Goal: Obtain resource: Download file/media

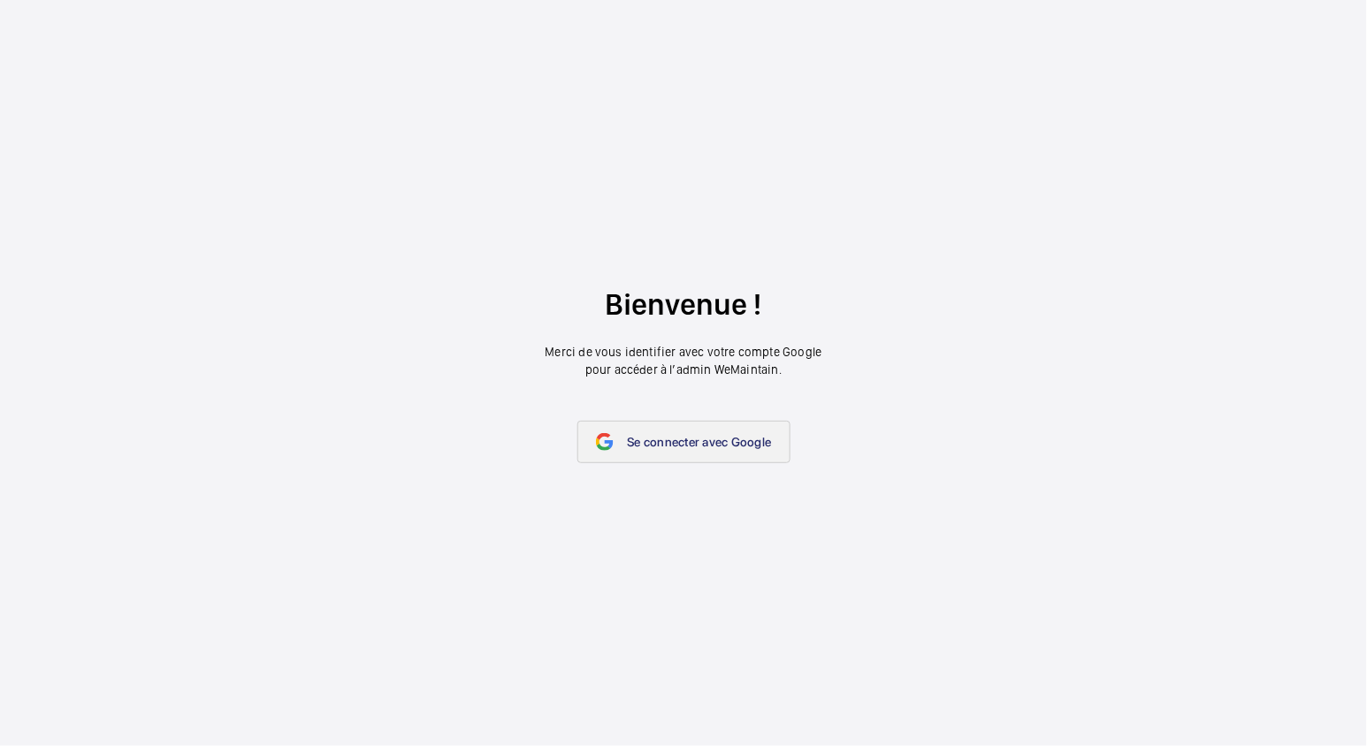
click at [647, 451] on link "Se connecter avec Google" at bounding box center [683, 442] width 213 height 42
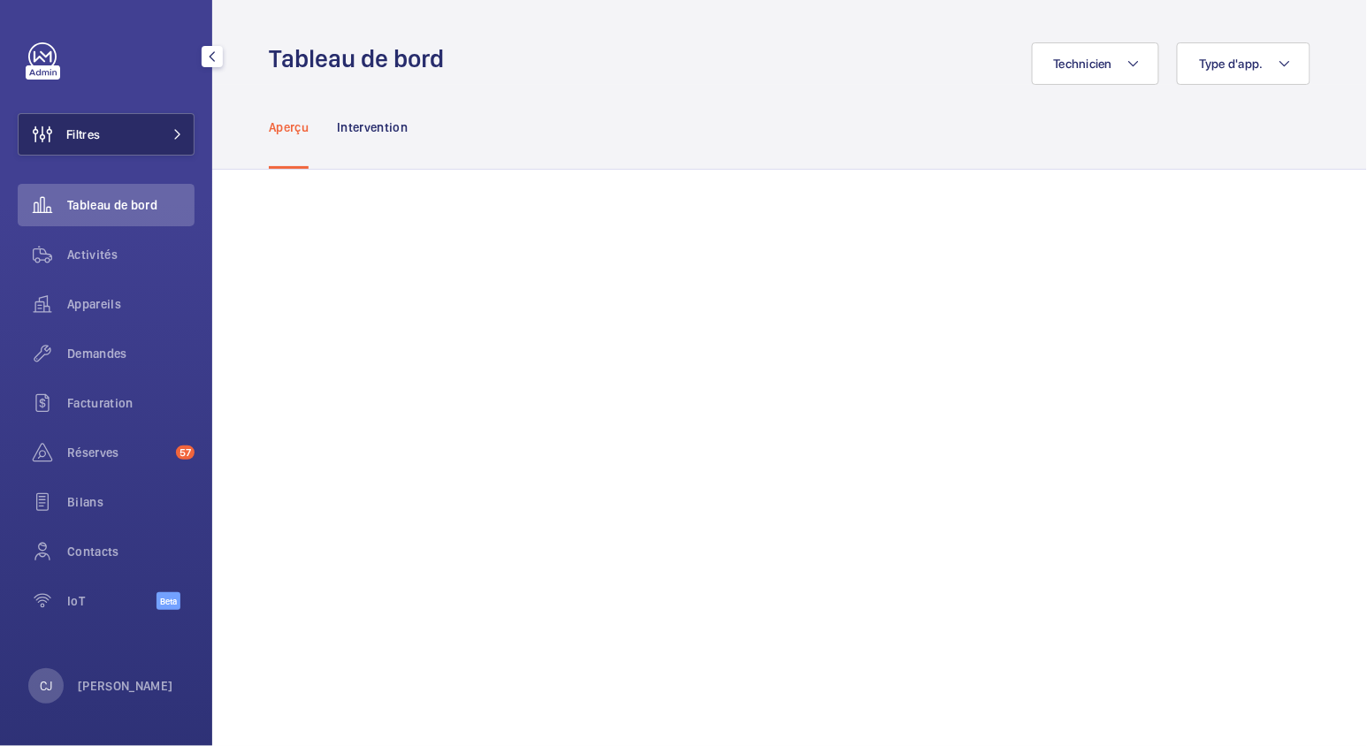
click at [182, 134] on mat-icon at bounding box center [177, 134] width 11 height 11
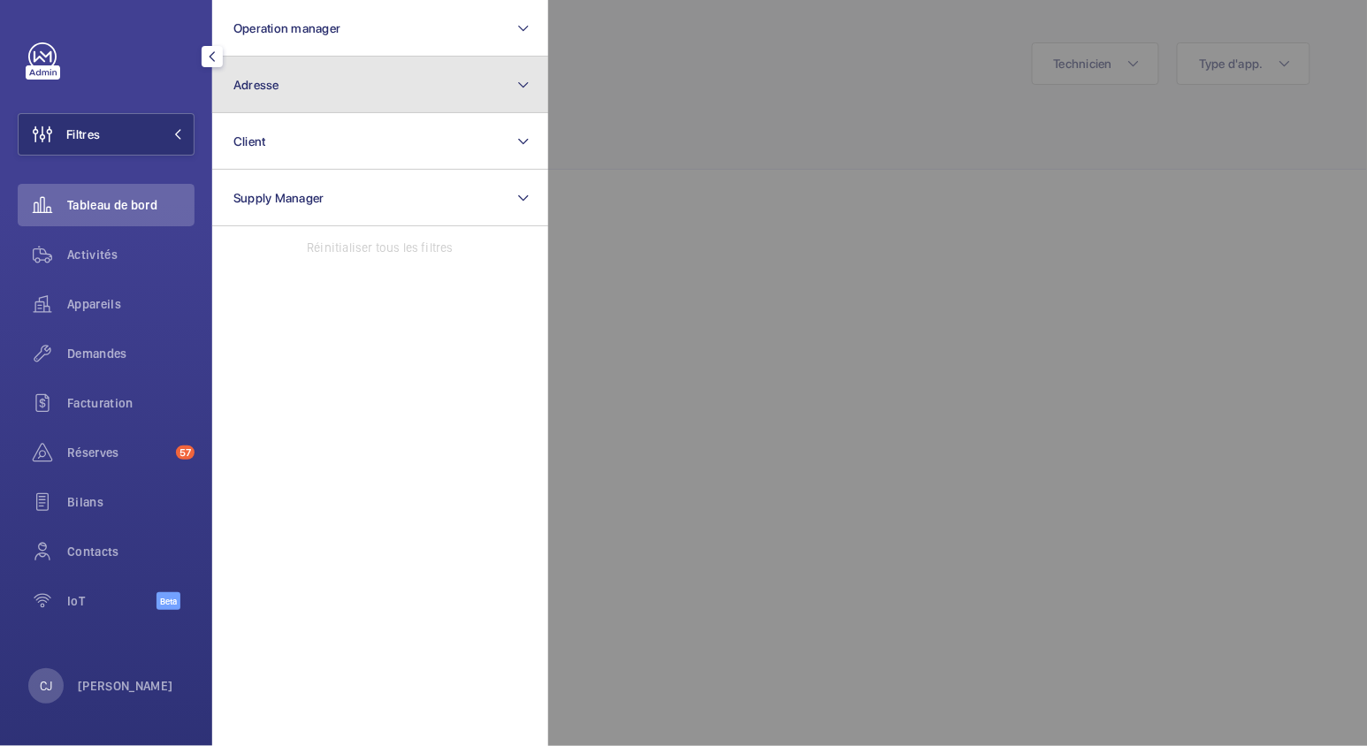
click at [266, 100] on button "Adresse" at bounding box center [380, 85] width 336 height 57
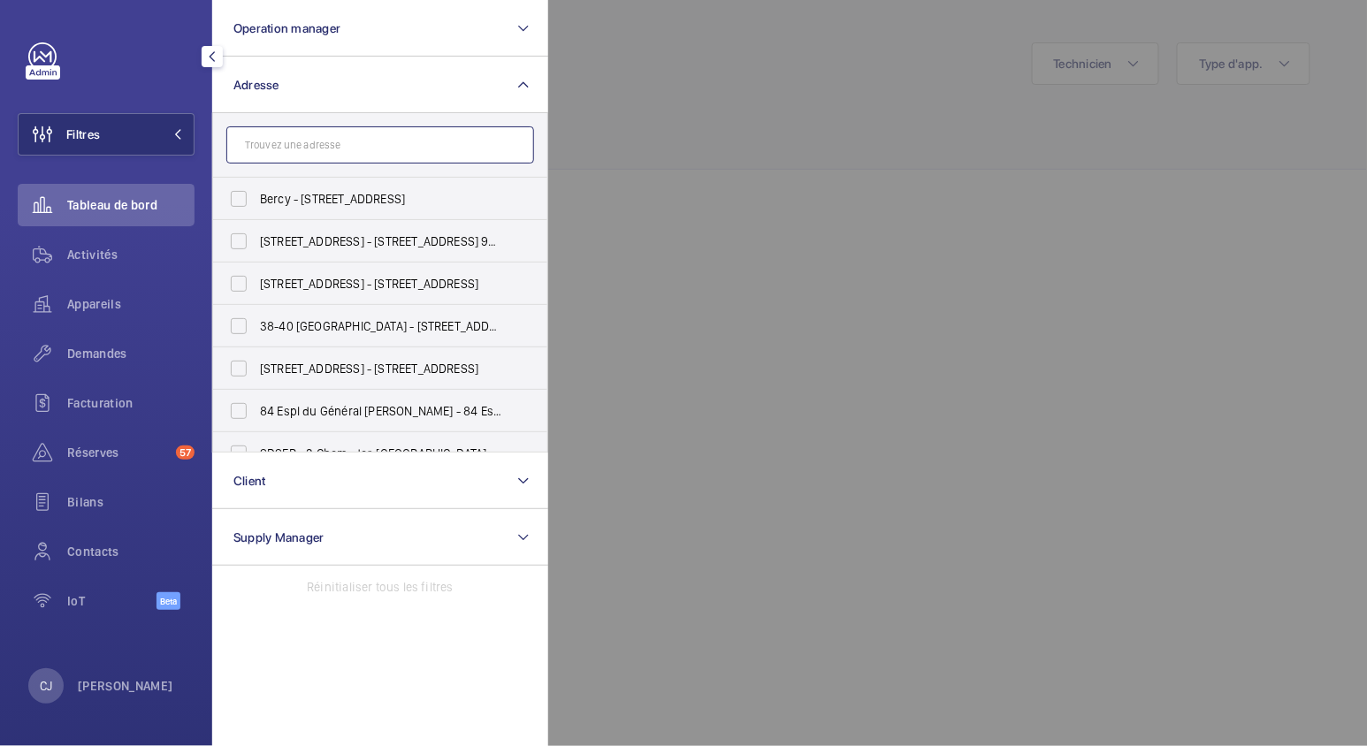
click at [360, 142] on input "text" at bounding box center [380, 144] width 308 height 37
paste input "12 rue des Saints Pères 77010 MELUN"
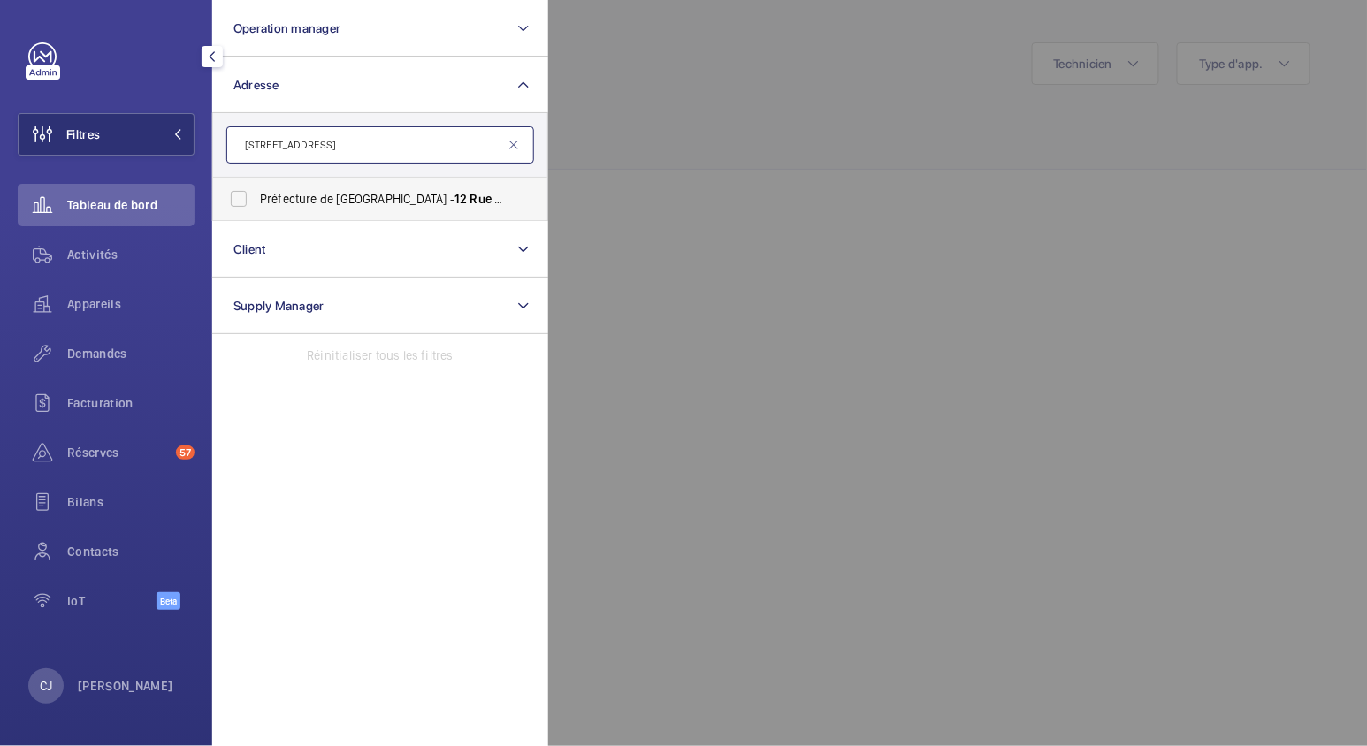
type input "12 rue des Saints Pères"
click at [244, 194] on label "Préfecture de Seine-et-Marne - 12 Rue des Saints - Pères , MELUN 77000" at bounding box center [367, 199] width 308 height 42
click at [244, 194] on input "Préfecture de Seine-et-Marne - 12 Rue des Saints - Pères , MELUN 77000" at bounding box center [238, 198] width 35 height 35
checkbox input "true"
click at [98, 256] on span "Activités" at bounding box center [130, 255] width 127 height 18
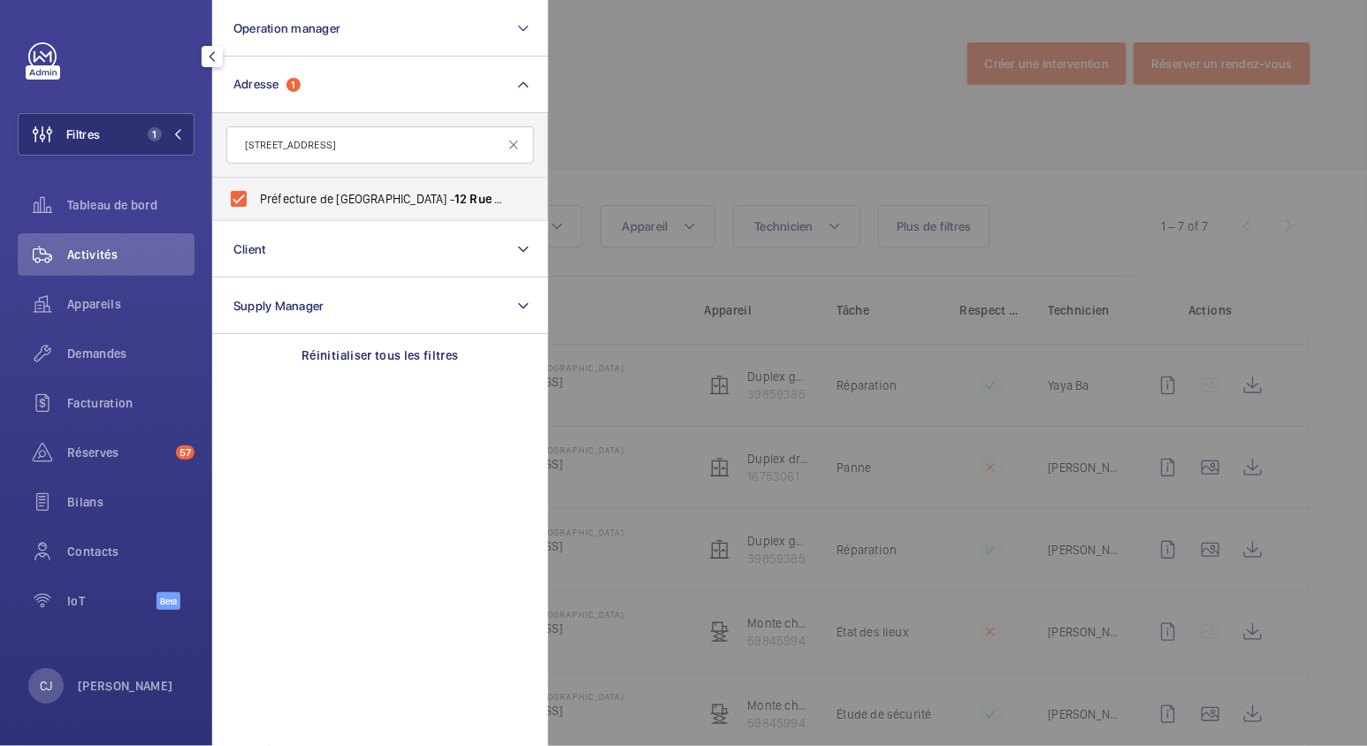
click at [725, 124] on div at bounding box center [1231, 373] width 1367 height 746
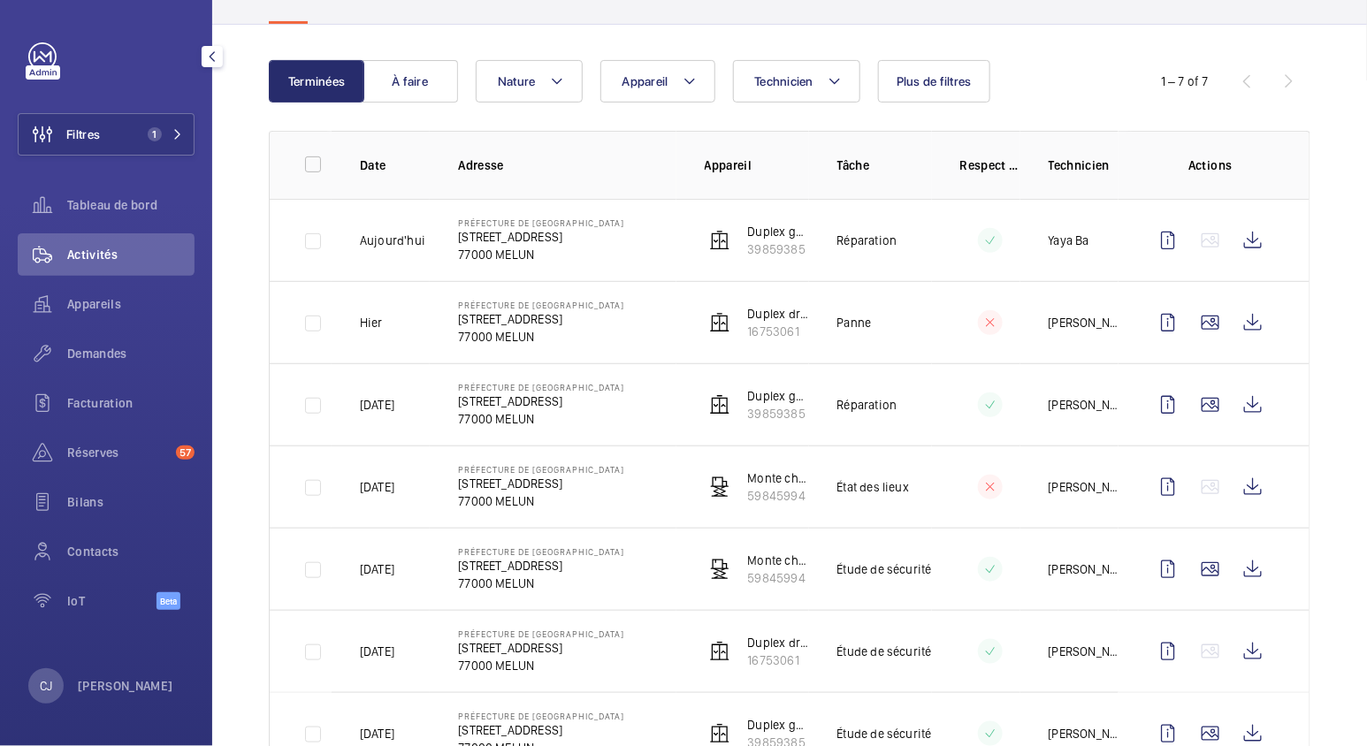
scroll to position [196, 0]
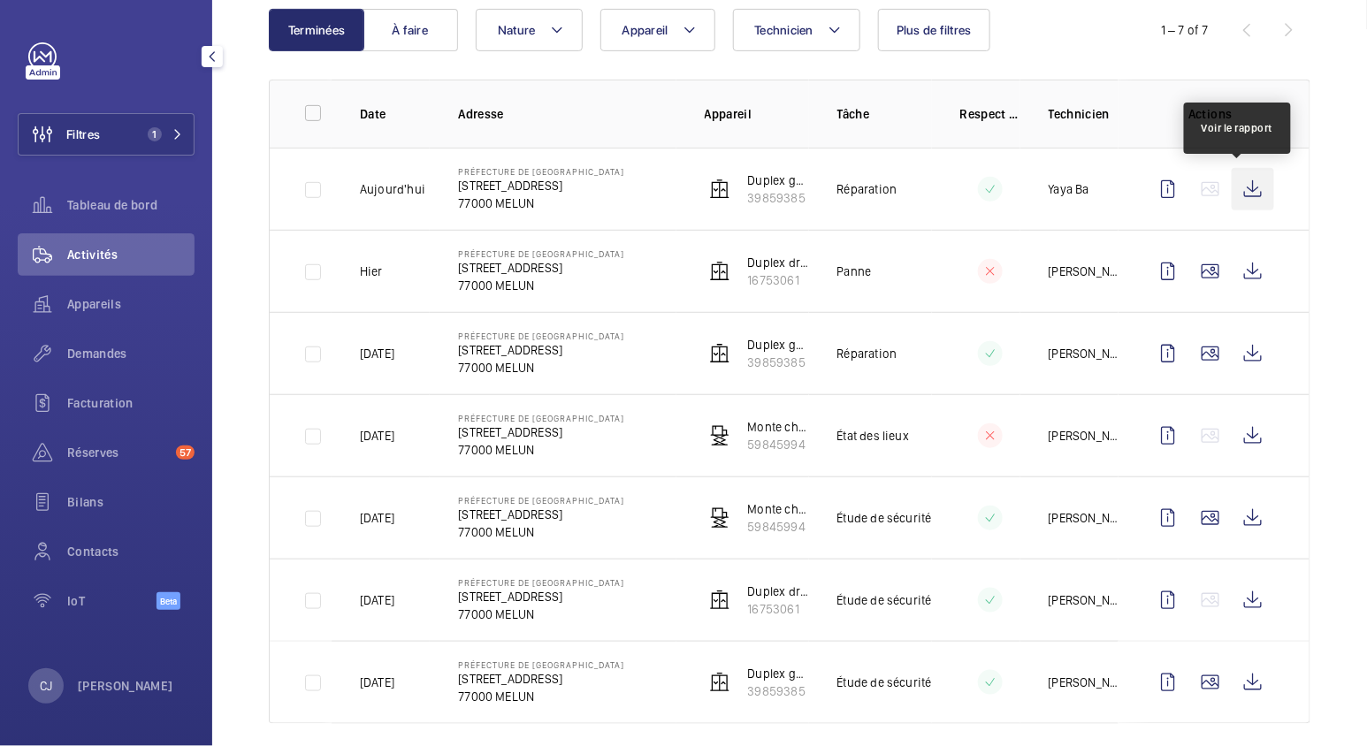
click at [1242, 188] on wm-front-icon-button at bounding box center [1253, 189] width 42 height 42
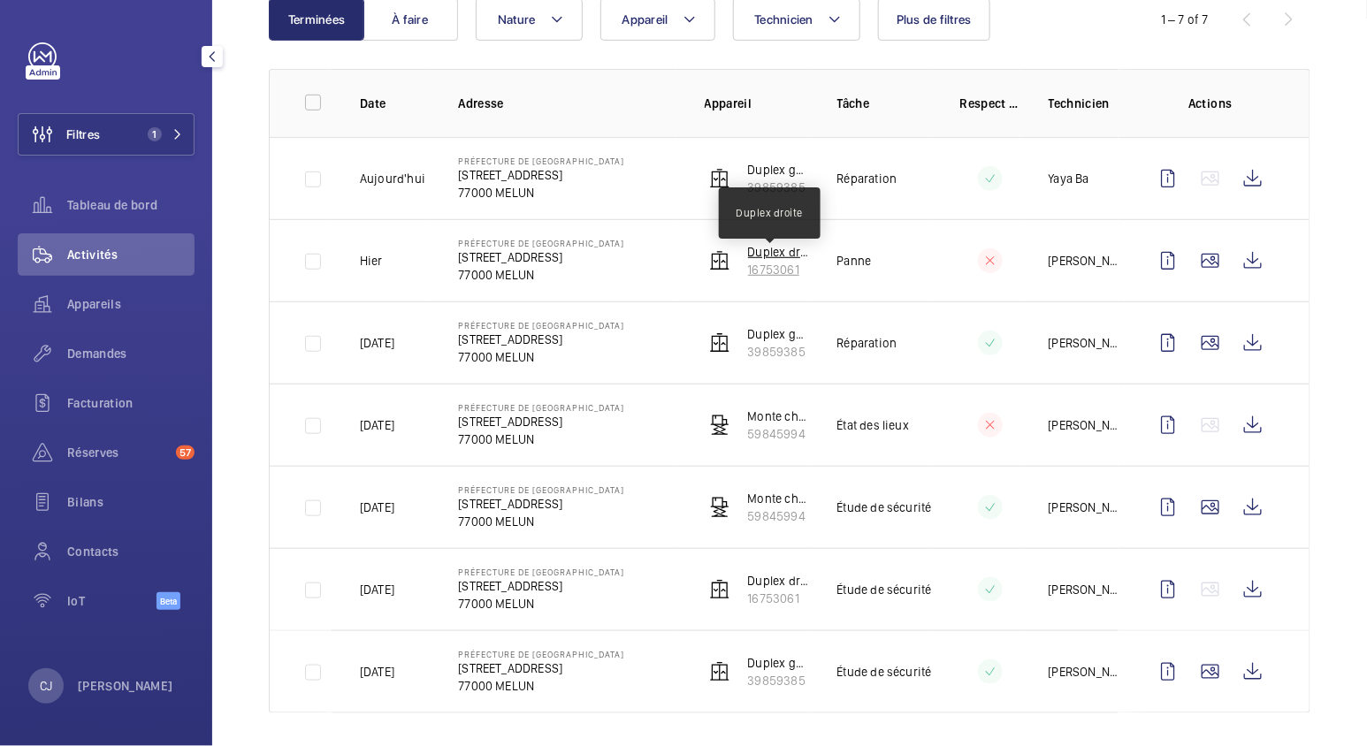
scroll to position [210, 0]
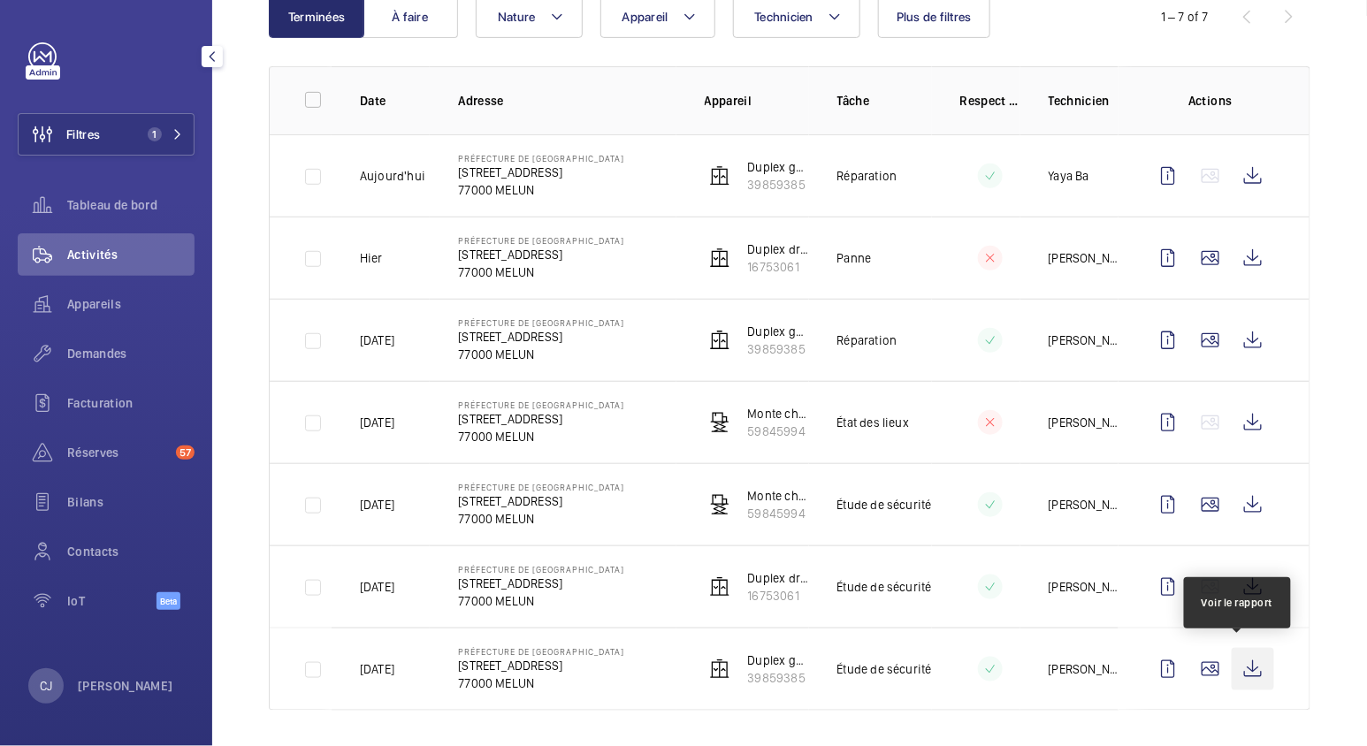
click at [1236, 661] on wm-front-icon-button at bounding box center [1253, 669] width 42 height 42
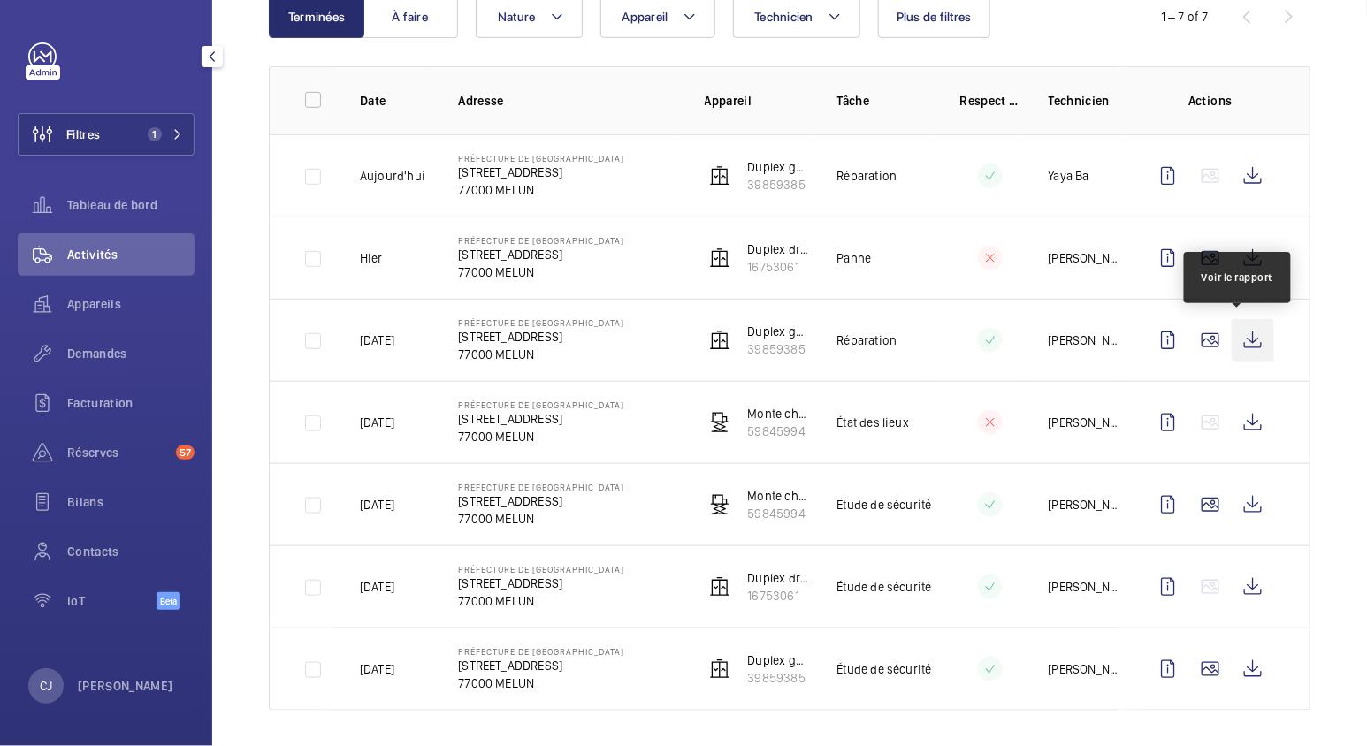
click at [1235, 326] on wm-front-icon-button at bounding box center [1253, 340] width 42 height 42
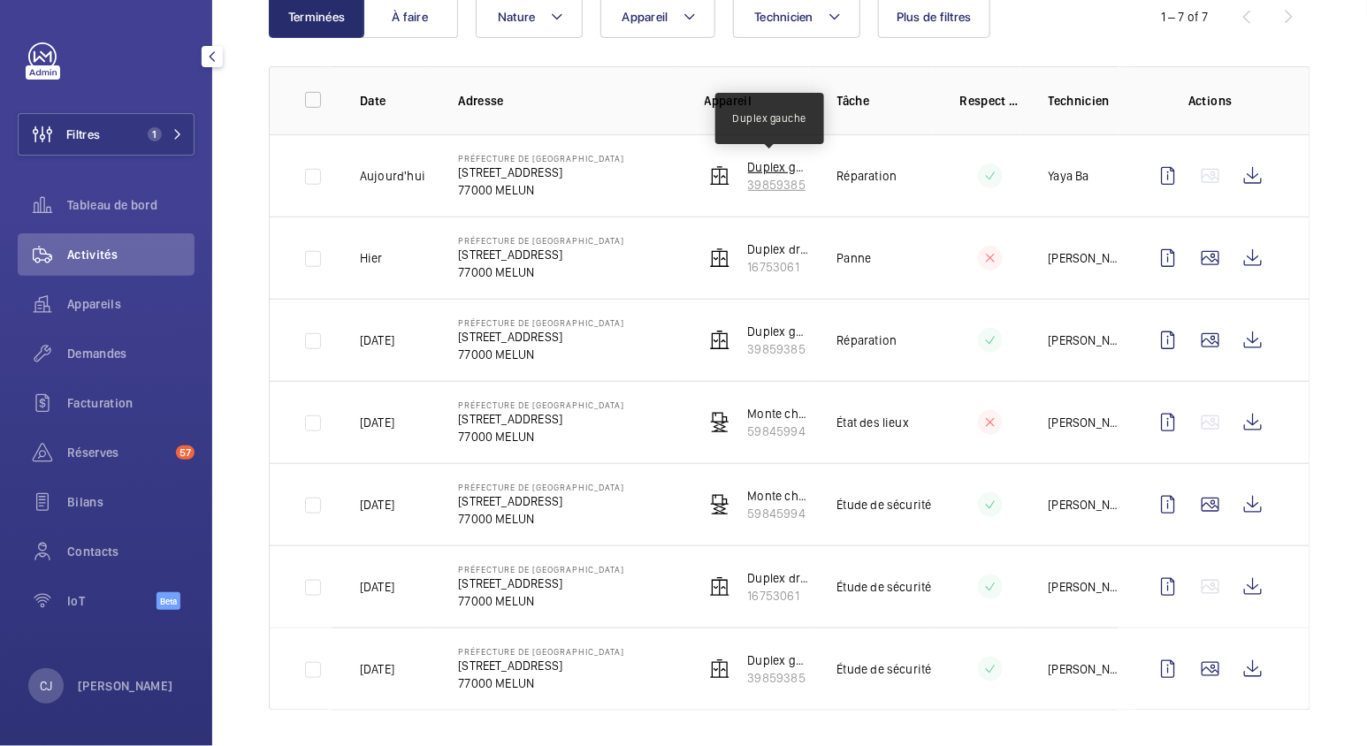
click at [761, 164] on p "Duplex gauche" at bounding box center [778, 167] width 61 height 18
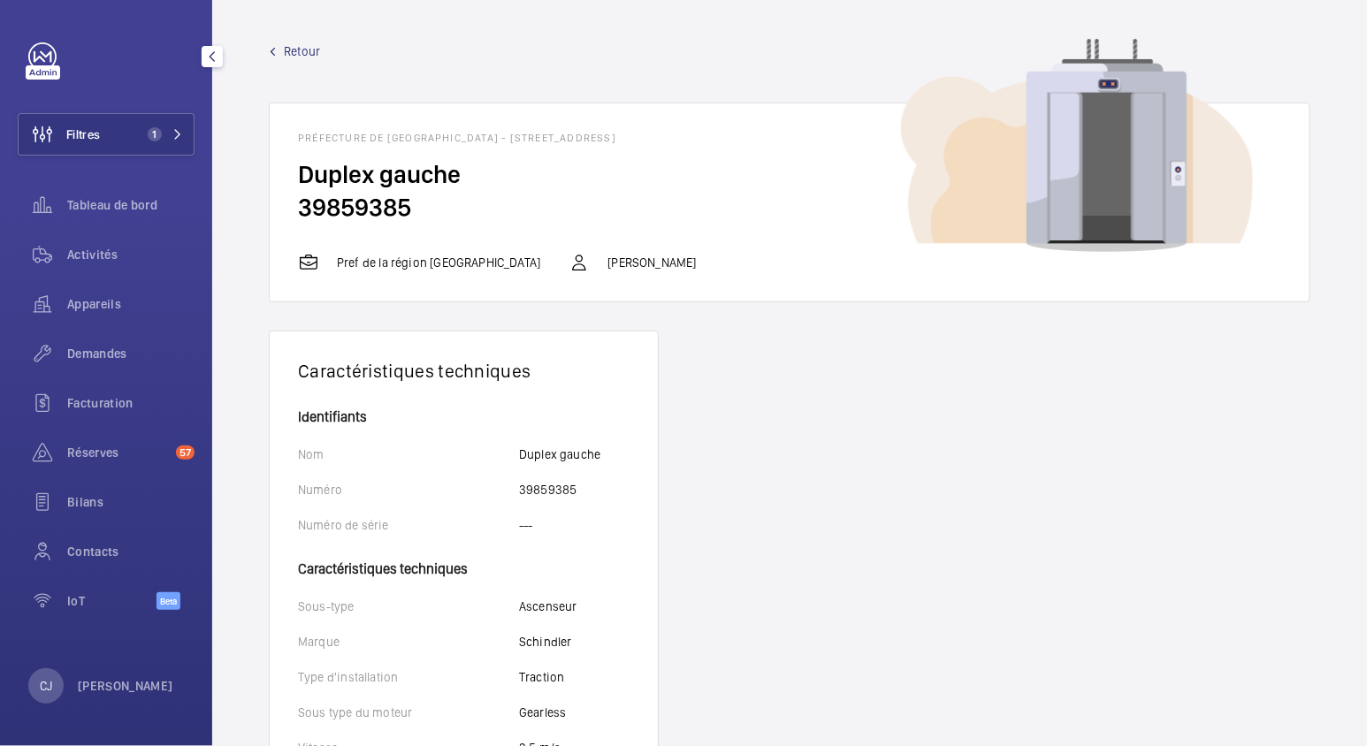
drag, startPoint x: 414, startPoint y: 202, endPoint x: 294, endPoint y: 204, distance: 119.4
click at [294, 204] on wm-front-card-body "Duplex gauche 39859385" at bounding box center [790, 205] width 1040 height 94
copy h2 "39859385"
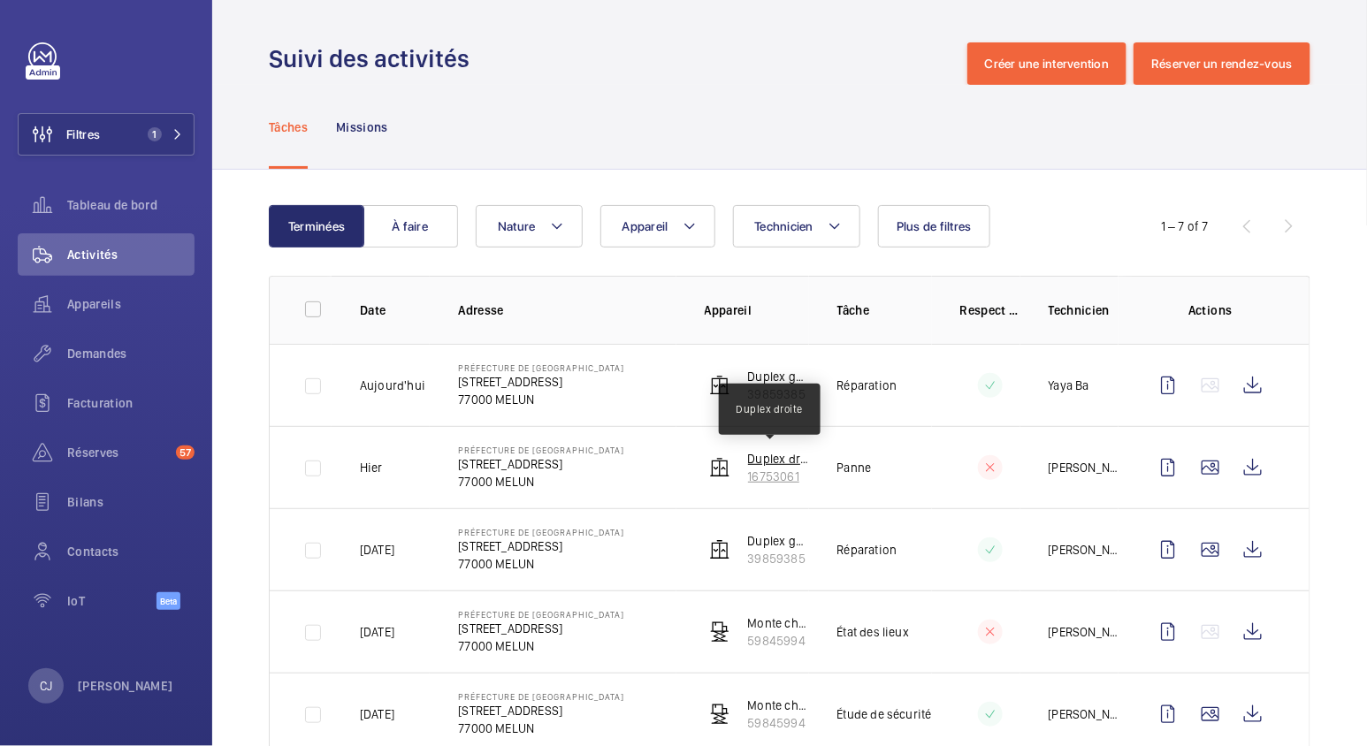
click at [748, 454] on p "Duplex droite" at bounding box center [778, 459] width 61 height 18
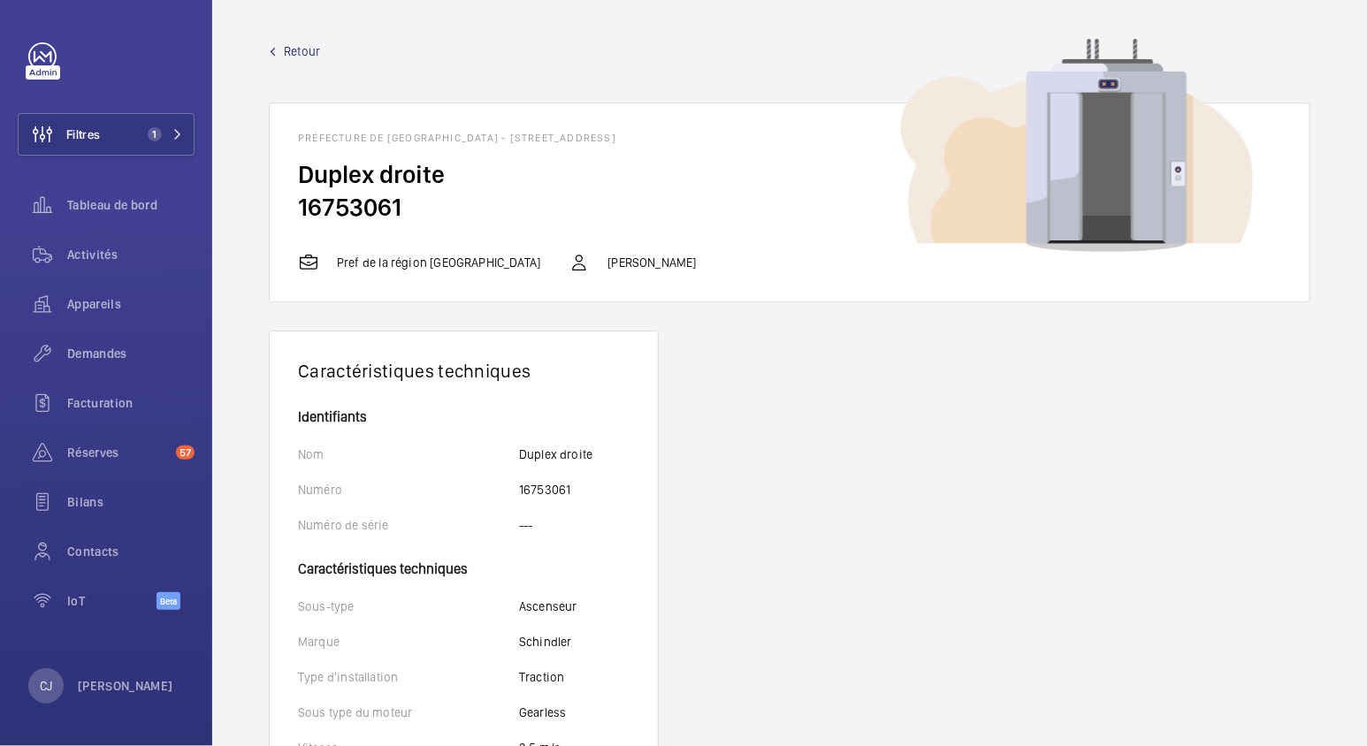
drag, startPoint x: 405, startPoint y: 207, endPoint x: 302, endPoint y: 208, distance: 102.6
click at [302, 208] on h2 "16753061" at bounding box center [789, 207] width 983 height 33
copy h2 "16753061"
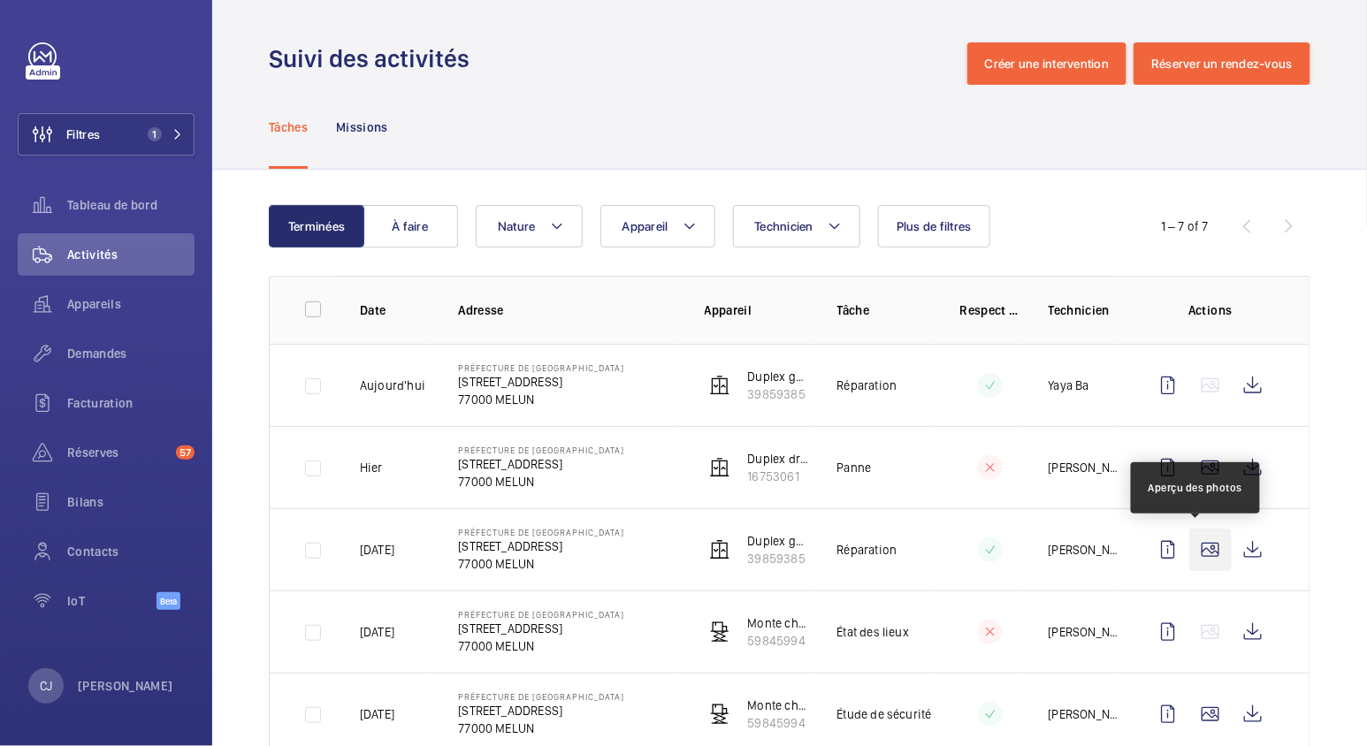
click at [1189, 542] on wm-front-icon-button at bounding box center [1210, 550] width 42 height 42
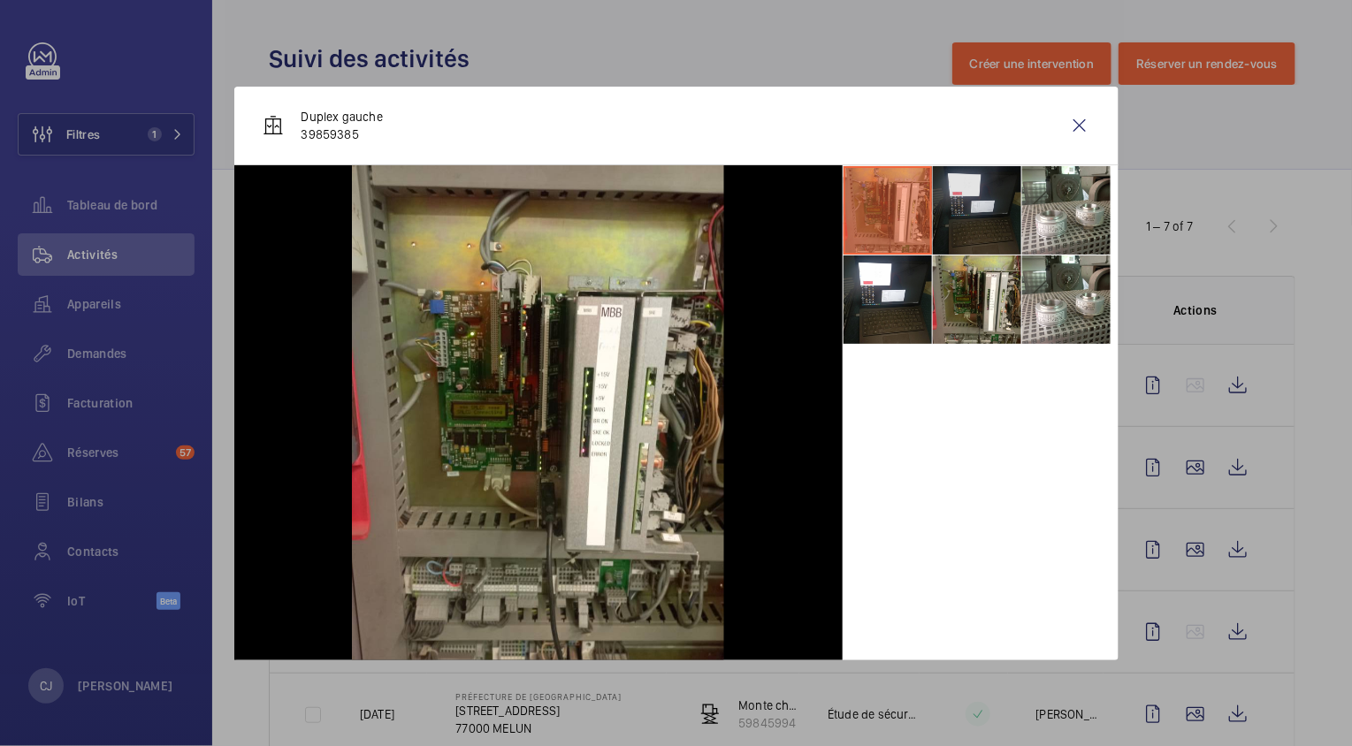
click at [950, 218] on li at bounding box center [977, 210] width 88 height 88
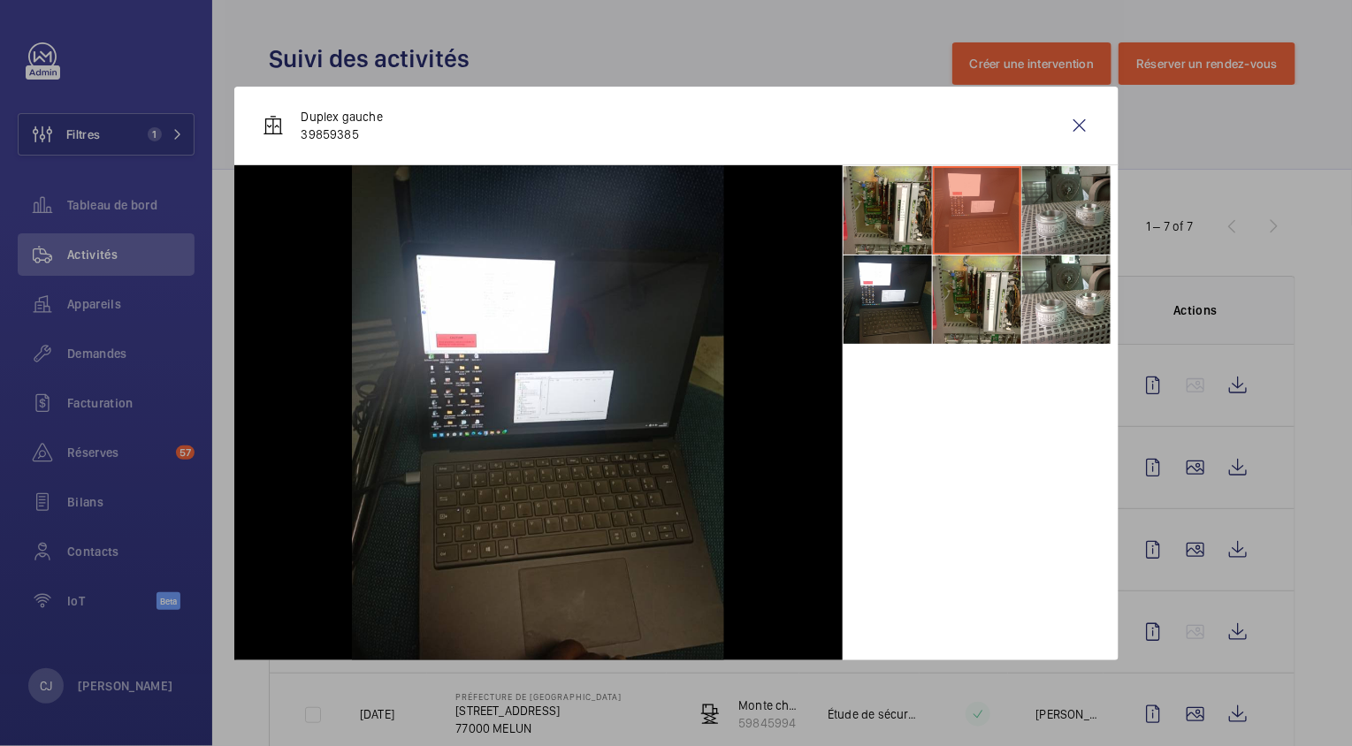
click at [1048, 208] on li at bounding box center [1066, 210] width 88 height 88
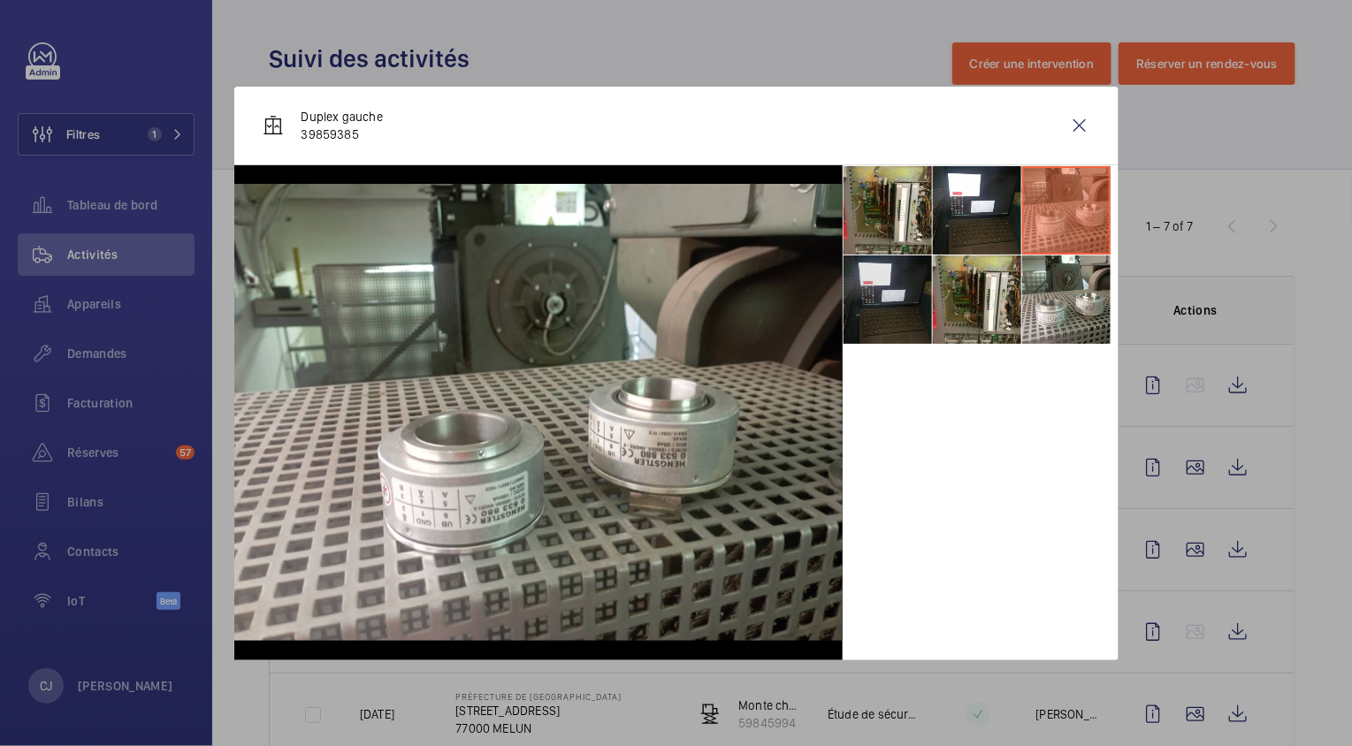
click at [907, 300] on li at bounding box center [888, 300] width 88 height 88
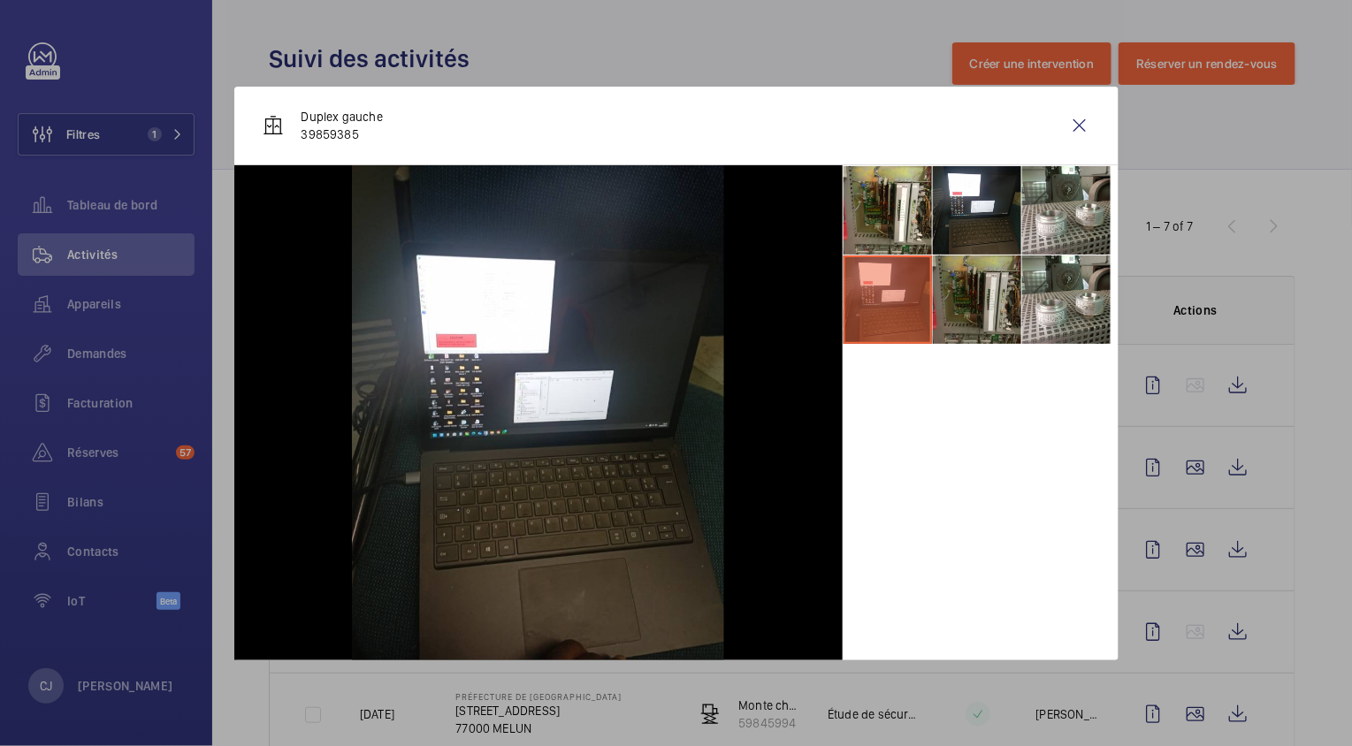
click at [950, 298] on li at bounding box center [977, 300] width 88 height 88
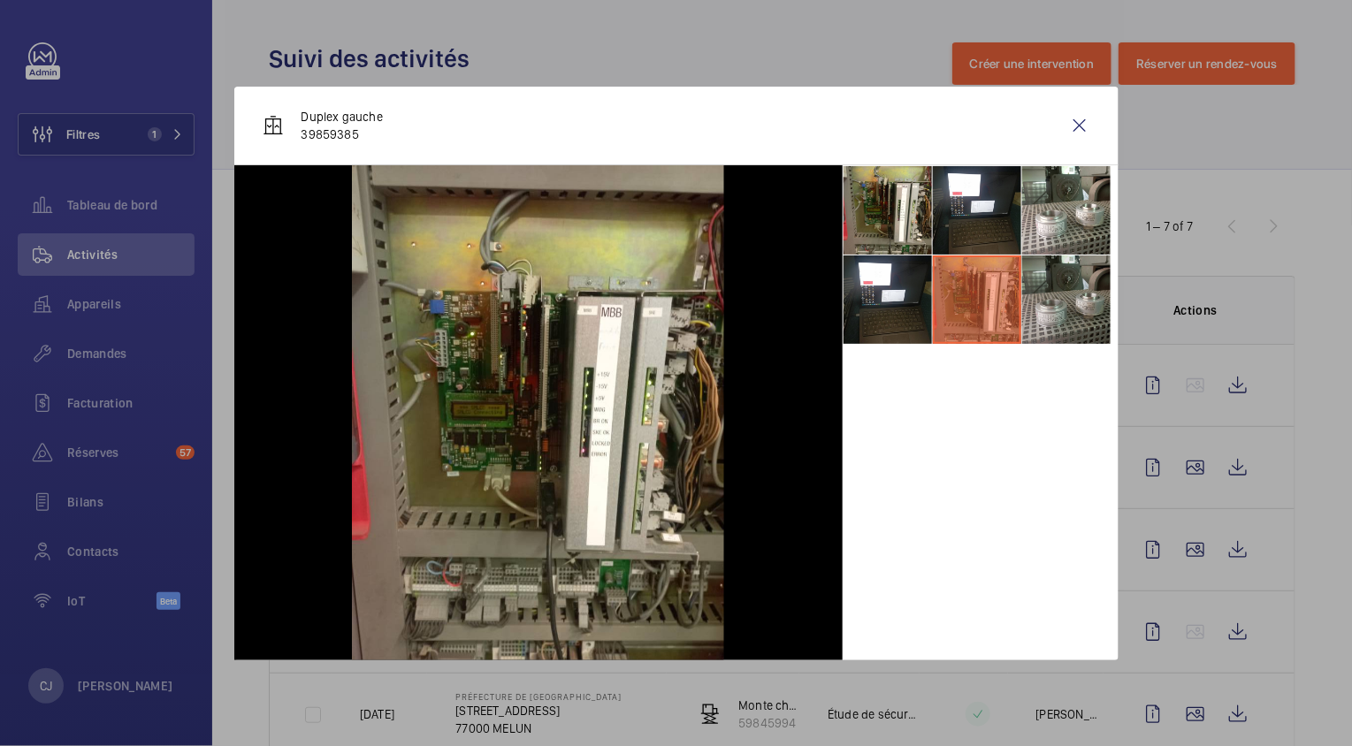
click at [1038, 312] on li at bounding box center [1066, 300] width 88 height 88
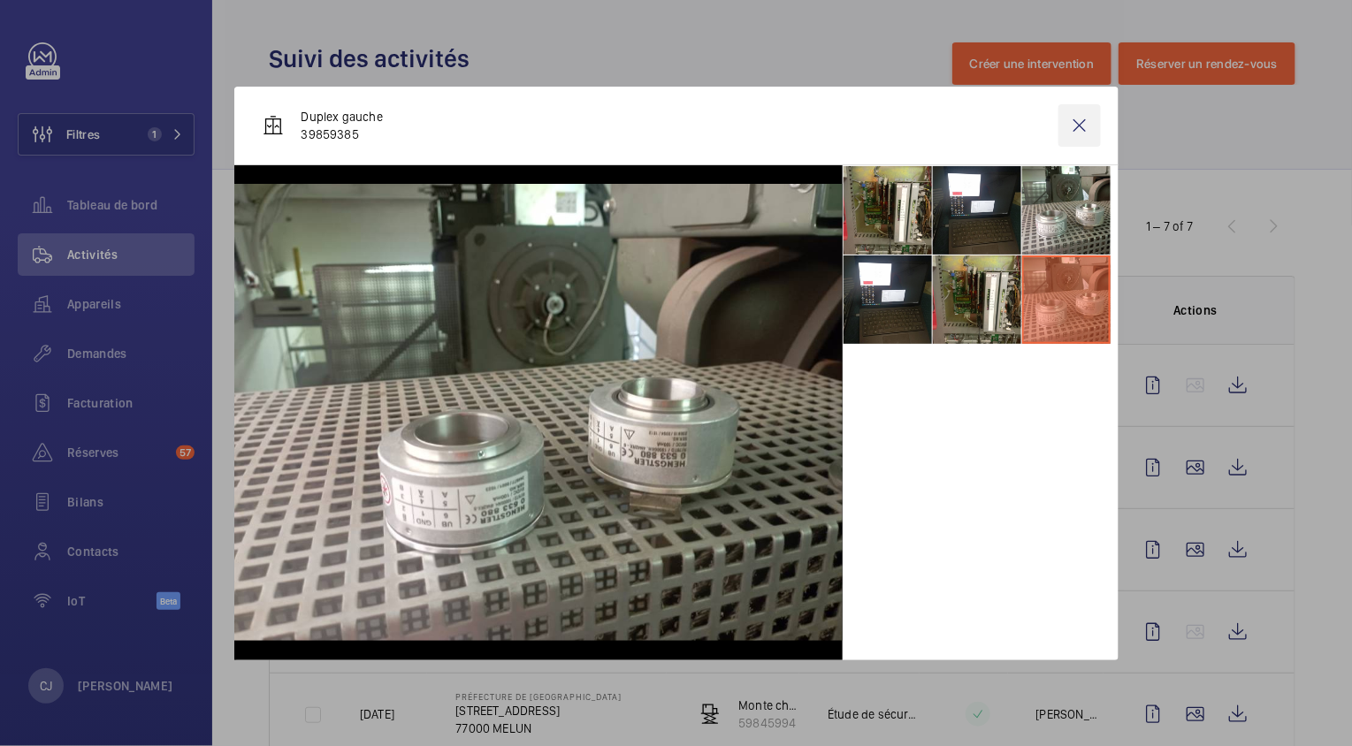
click at [1089, 125] on wm-front-icon-button at bounding box center [1079, 125] width 42 height 42
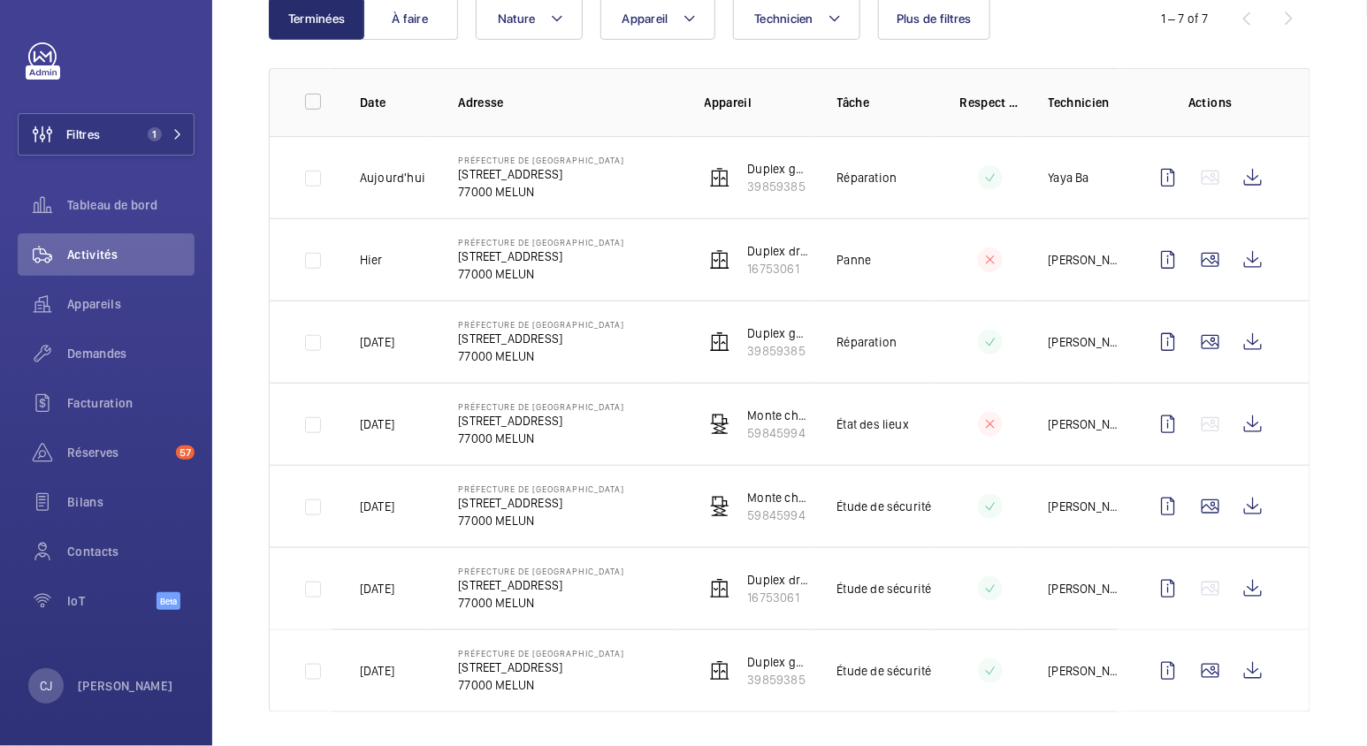
scroll to position [210, 0]
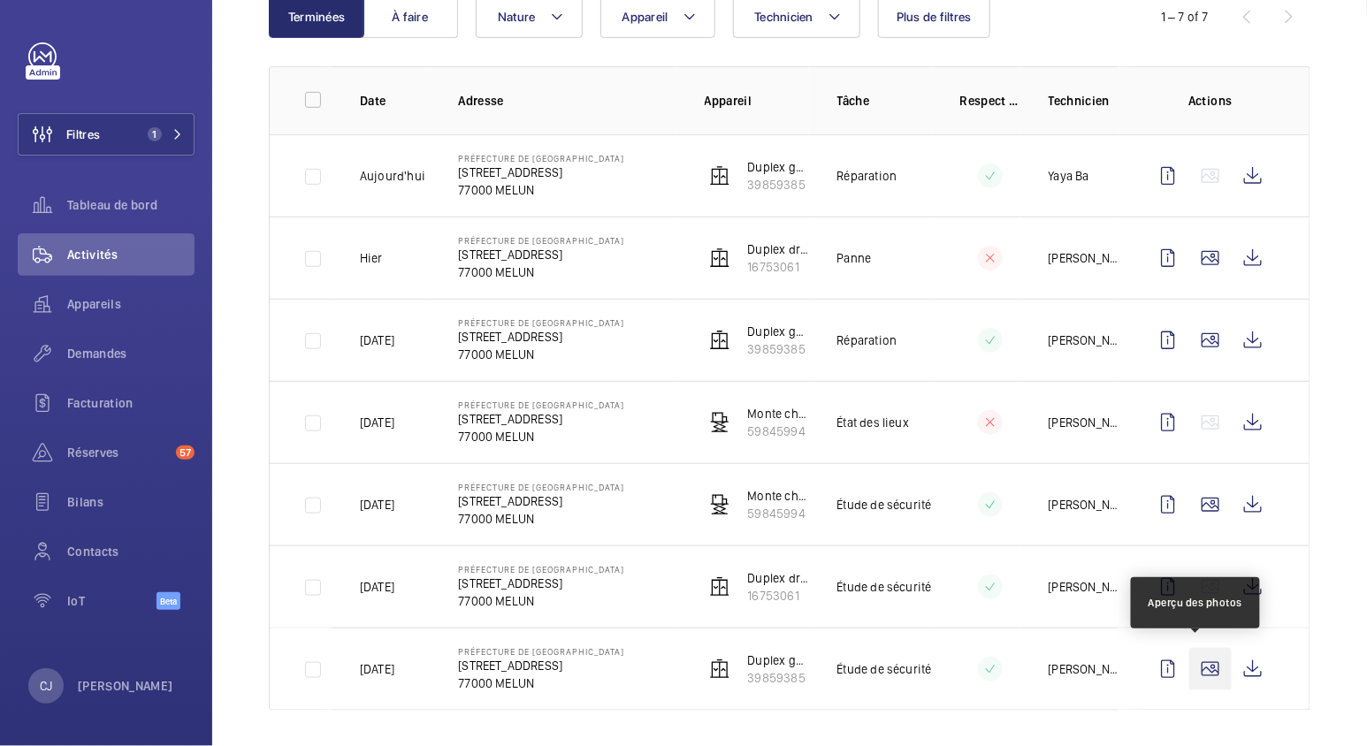
click at [1193, 661] on wm-front-icon-button at bounding box center [1210, 669] width 42 height 42
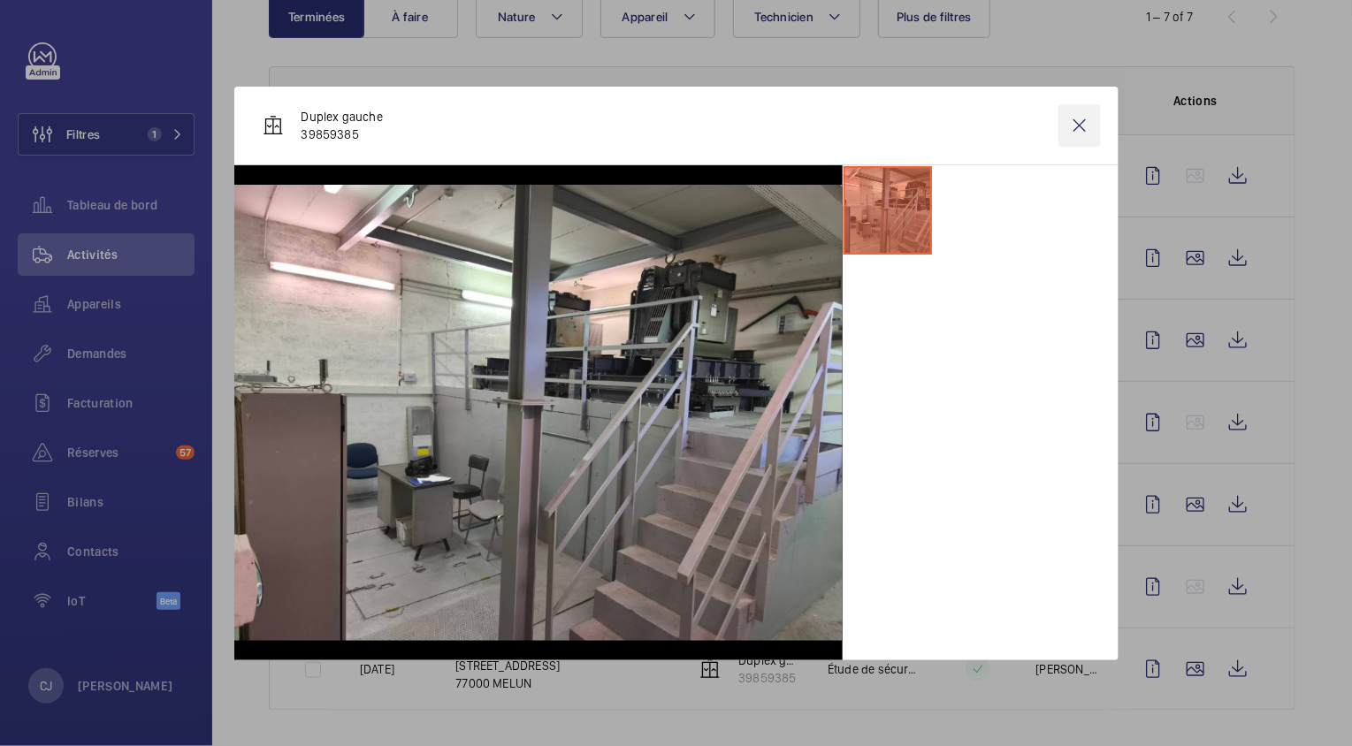
click at [1074, 128] on wm-front-icon-button at bounding box center [1079, 125] width 42 height 42
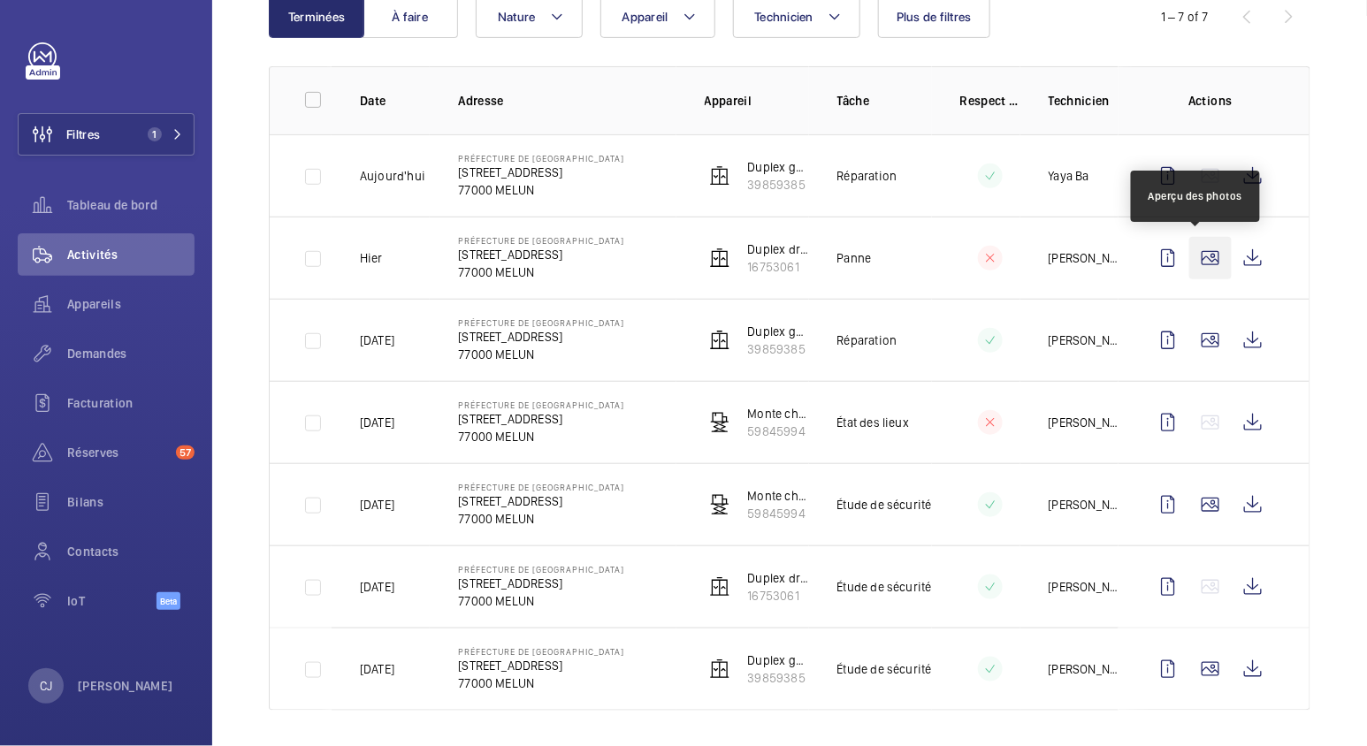
click at [1189, 250] on wm-front-icon-button at bounding box center [1210, 258] width 42 height 42
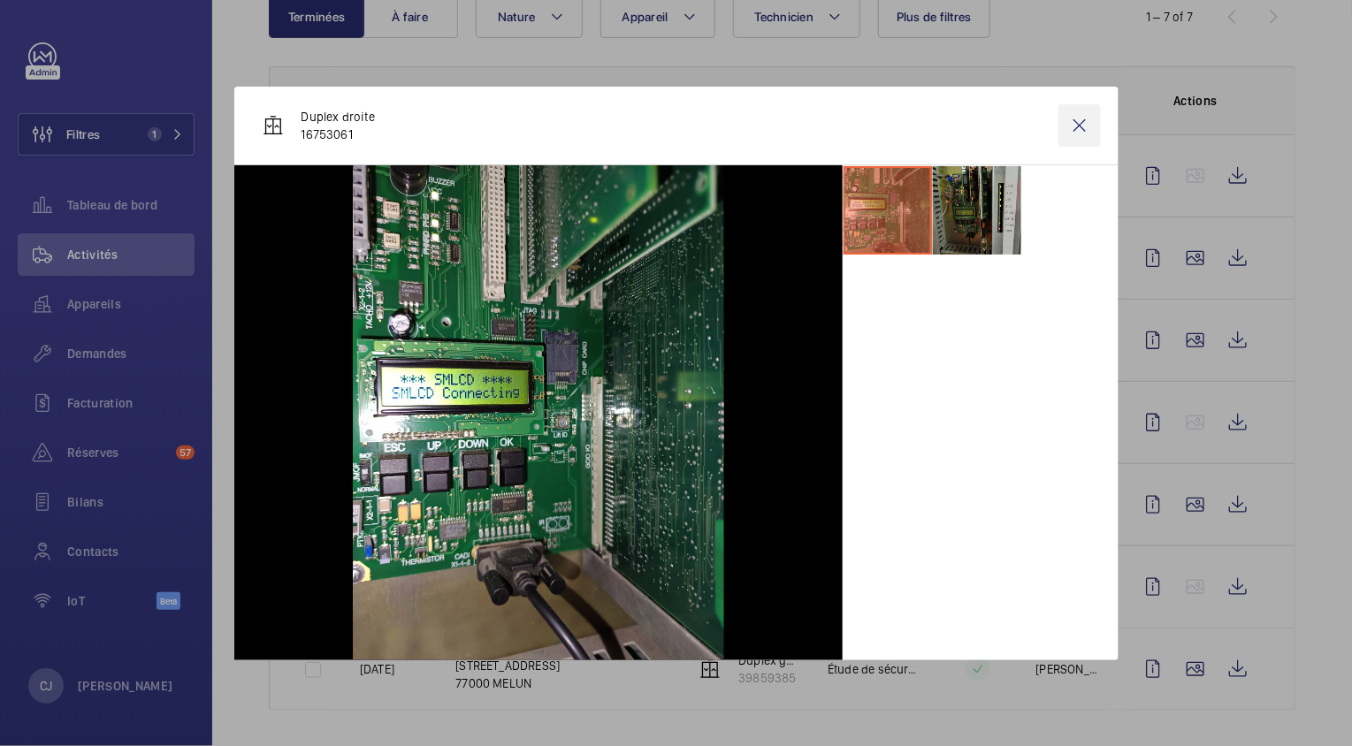
click at [1070, 120] on wm-front-icon-button at bounding box center [1079, 125] width 42 height 42
